Goal: Obtain resource: Download file/media

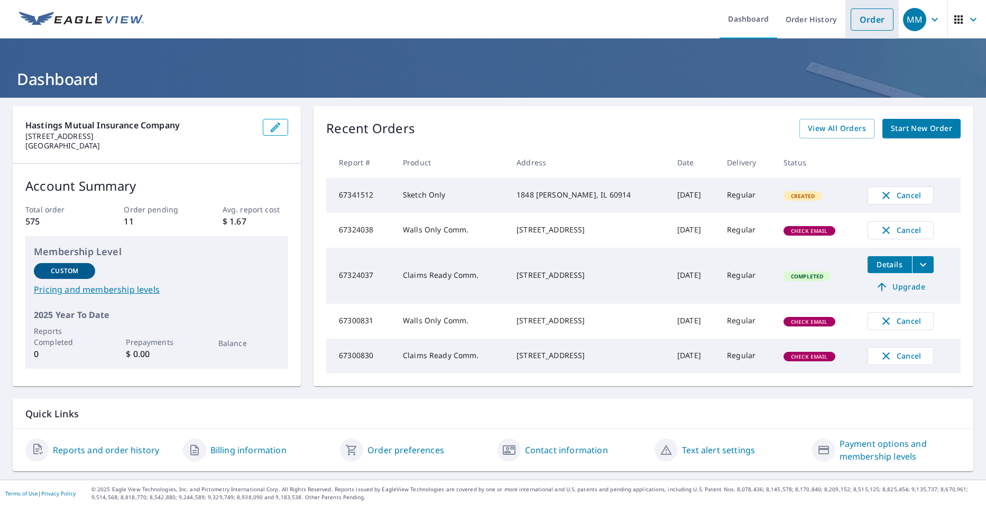
click at [870, 21] on link "Order" at bounding box center [871, 19] width 43 height 22
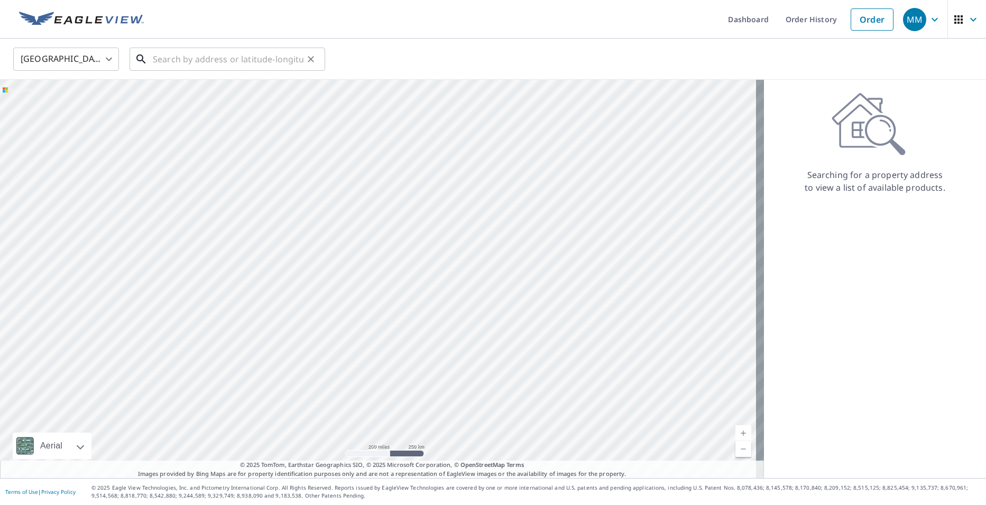
click at [208, 61] on input "text" at bounding box center [228, 59] width 151 height 30
paste input "[STREET_ADDRESS]"
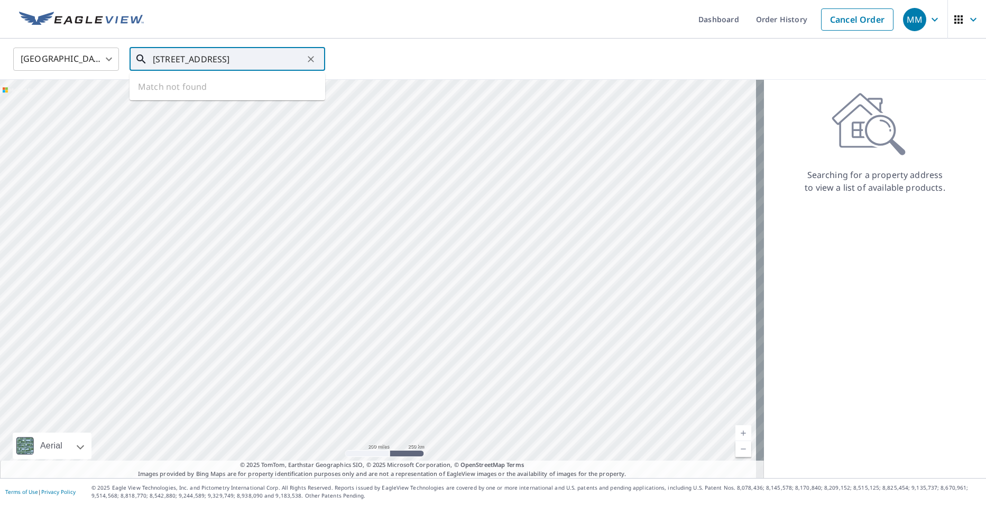
scroll to position [0, 9]
click at [253, 98] on p "Bourbonnais, IL 60914" at bounding box center [234, 101] width 166 height 11
type input "1848 [PERSON_NAME], IL 60914"
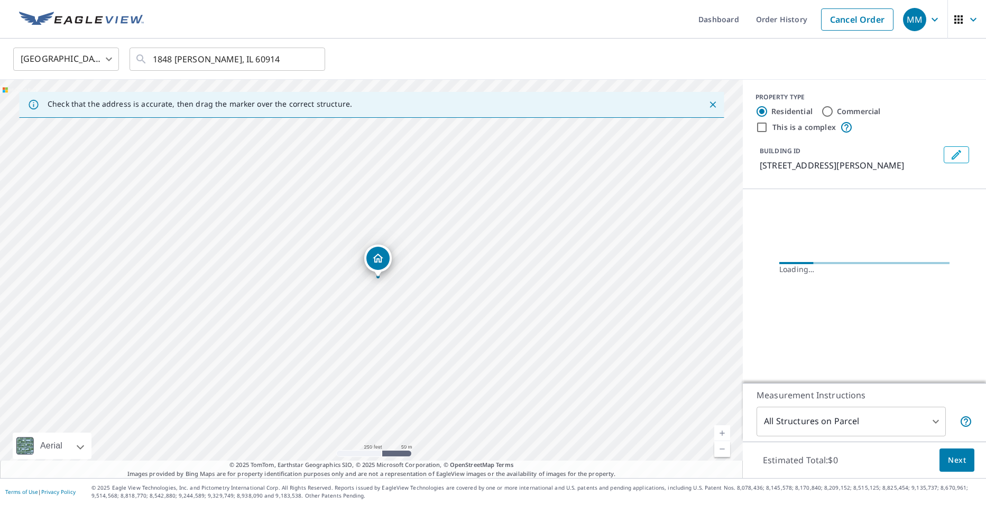
scroll to position [0, 0]
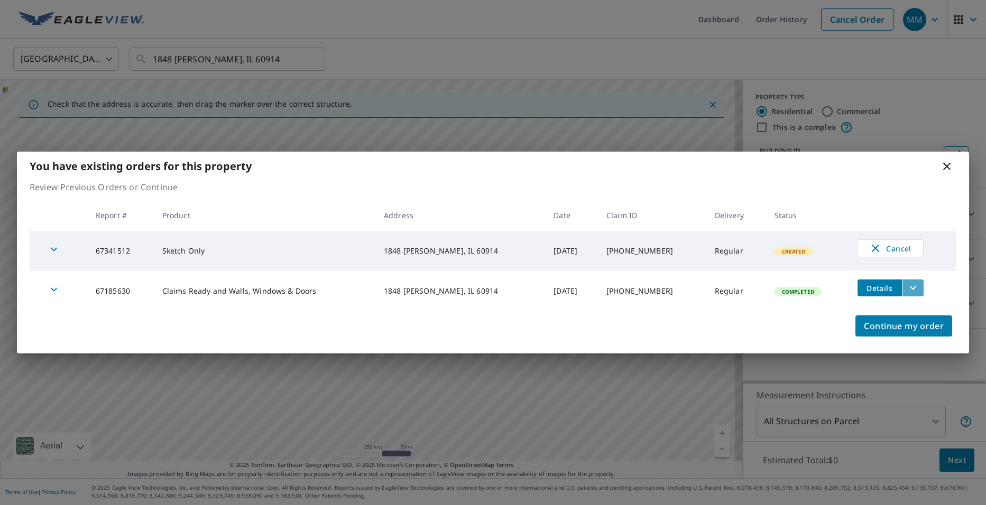
click at [916, 285] on icon "filesDropdownBtn-67185630" at bounding box center [912, 288] width 13 height 13
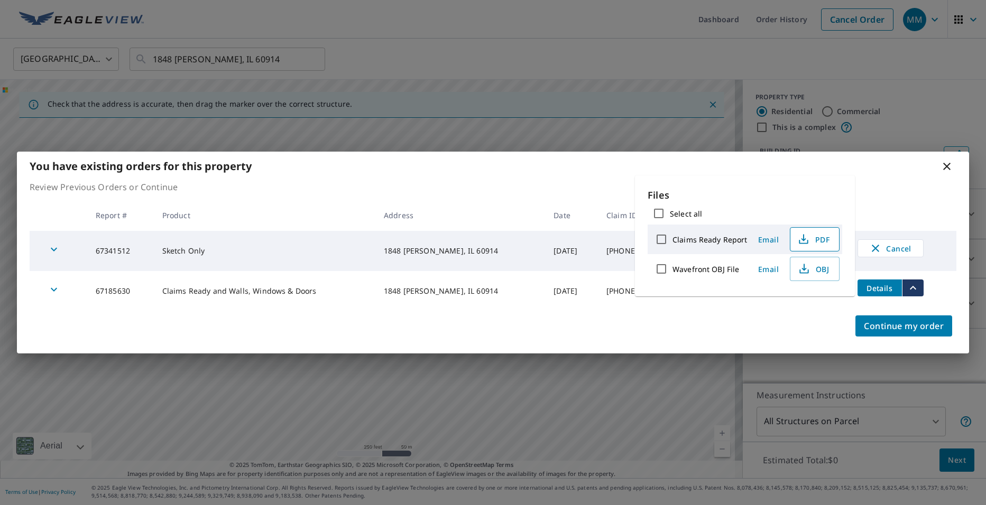
click at [810, 236] on span "PDF" at bounding box center [813, 239] width 34 height 13
